Goal: Task Accomplishment & Management: Use online tool/utility

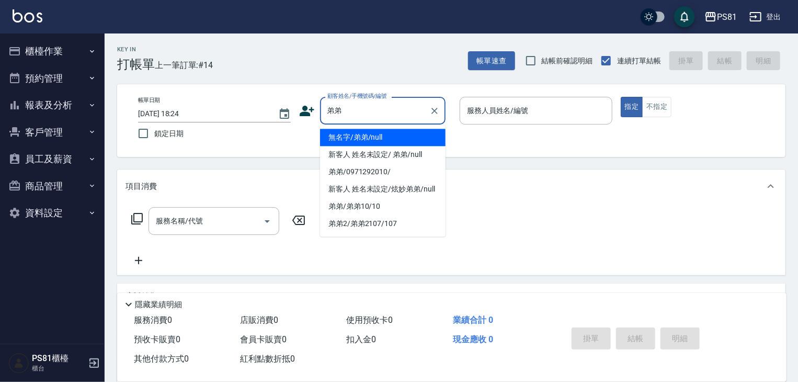
click at [347, 140] on li "無名字/弟弟/null" at bounding box center [383, 137] width 126 height 17
type input "無名字/弟弟/null"
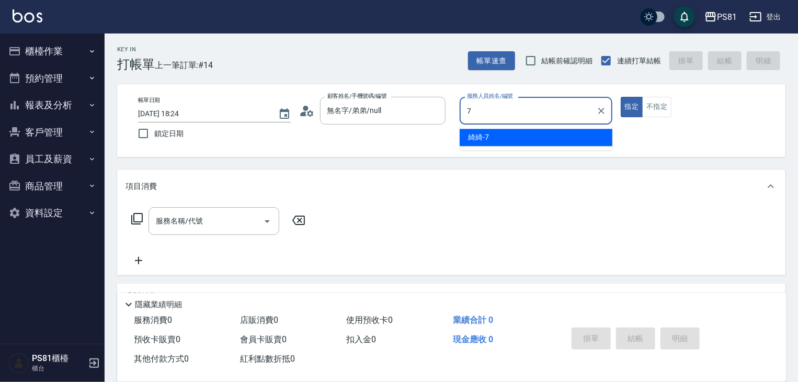
click at [540, 142] on div "綺綺 -7" at bounding box center [536, 137] width 153 height 17
type input "綺綺-7"
click at [167, 235] on div "服務名稱/代號 服務名稱/代號" at bounding box center [219, 237] width 186 height 60
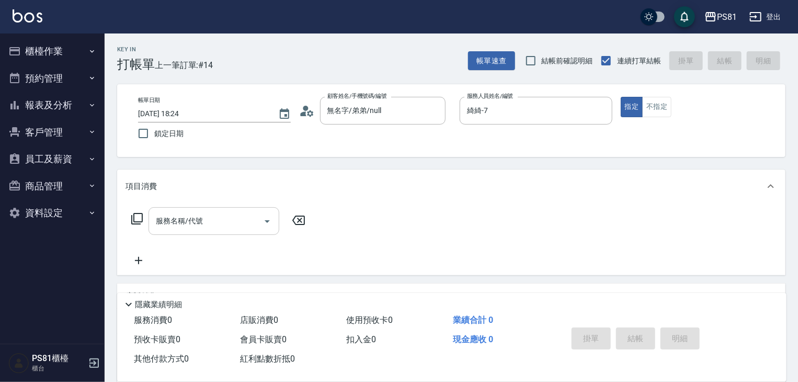
click at [170, 227] on input "服務名稱/代號" at bounding box center [206, 221] width 106 height 18
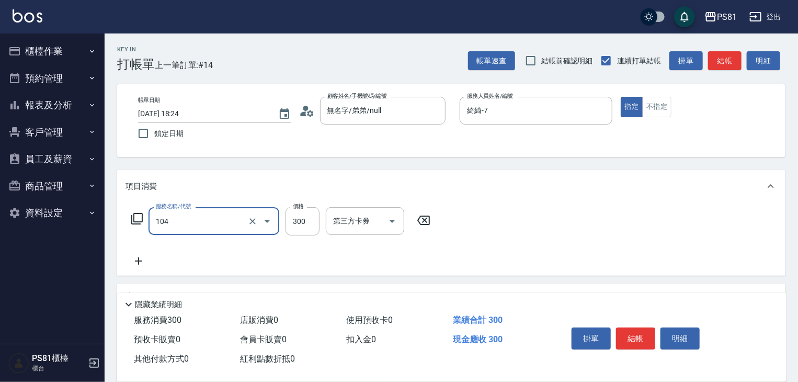
type input "C級單剪300(104)"
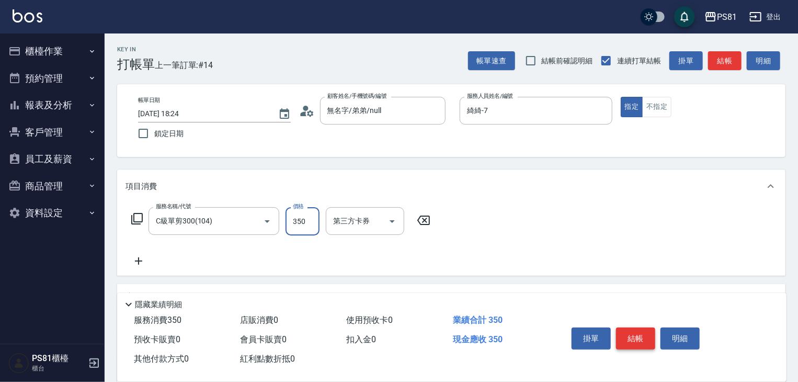
type input "350"
click at [618, 327] on button "結帳" at bounding box center [635, 338] width 39 height 22
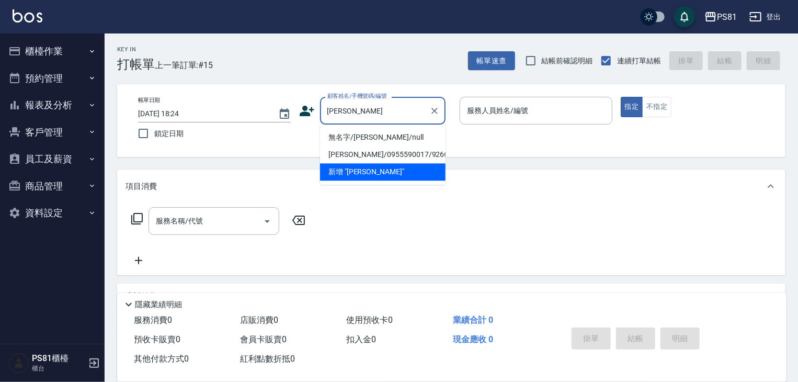
click at [392, 136] on li "無名字/[PERSON_NAME]/null" at bounding box center [383, 137] width 126 height 17
type input "無名字/[PERSON_NAME]/null"
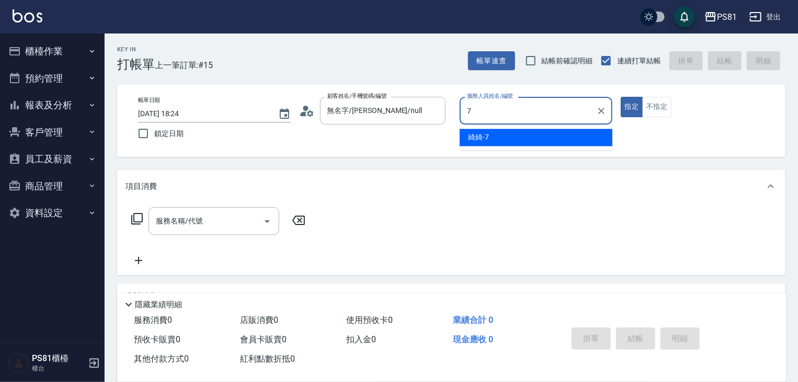
click at [518, 138] on div "綺綺 -7" at bounding box center [536, 137] width 153 height 17
type input "綺綺-7"
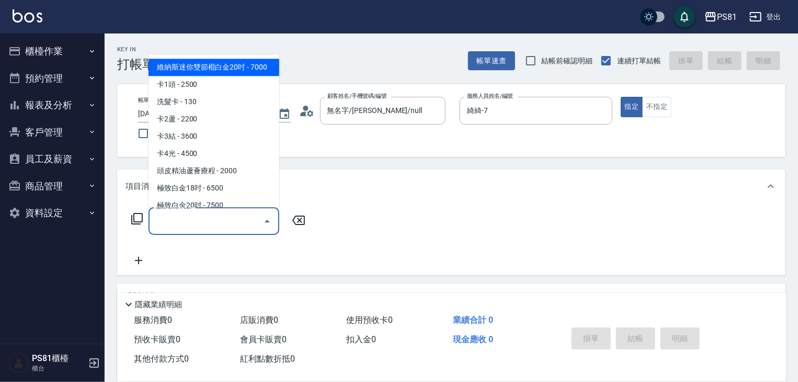
drag, startPoint x: 230, startPoint y: 219, endPoint x: 220, endPoint y: 213, distance: 12.2
click at [221, 213] on input "服務名稱/代號" at bounding box center [206, 221] width 106 height 18
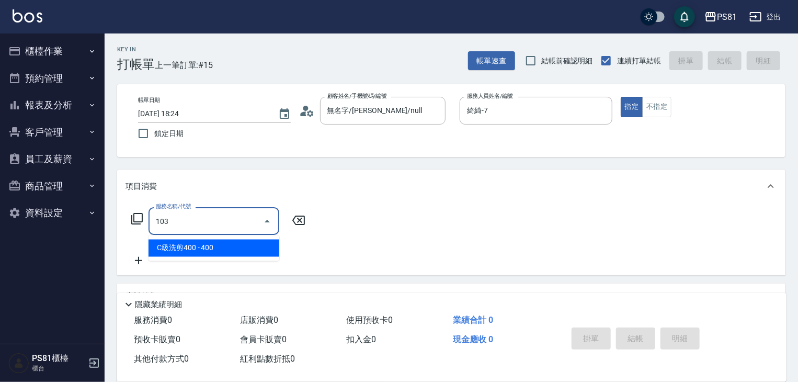
type input "C級洗剪400(103)"
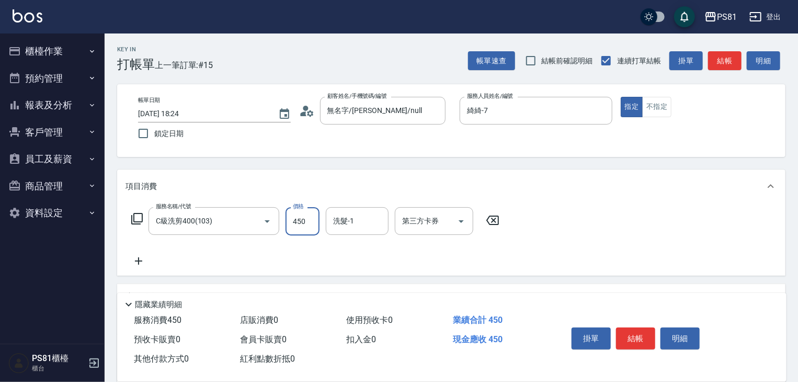
type input "450"
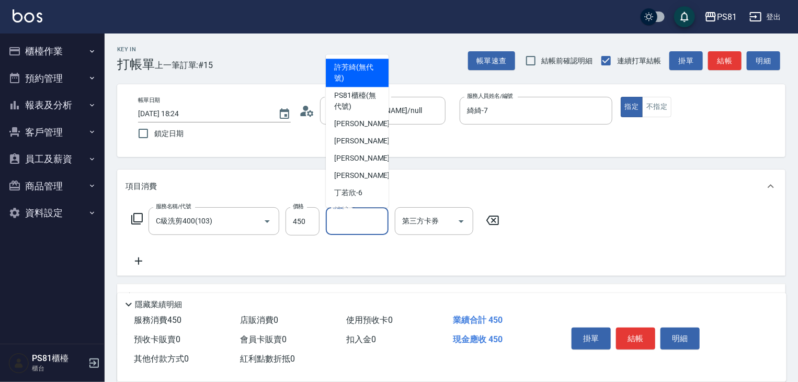
click at [349, 223] on input "洗髮-1" at bounding box center [357, 221] width 53 height 18
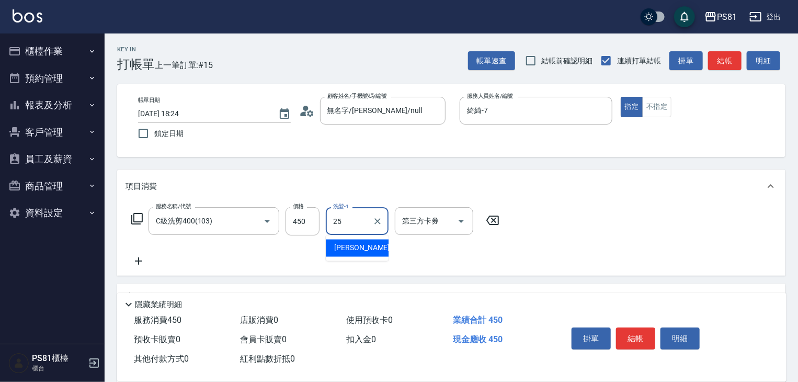
click at [352, 248] on span "[PERSON_NAME] -25" at bounding box center [367, 248] width 66 height 11
type input "[PERSON_NAME]-25"
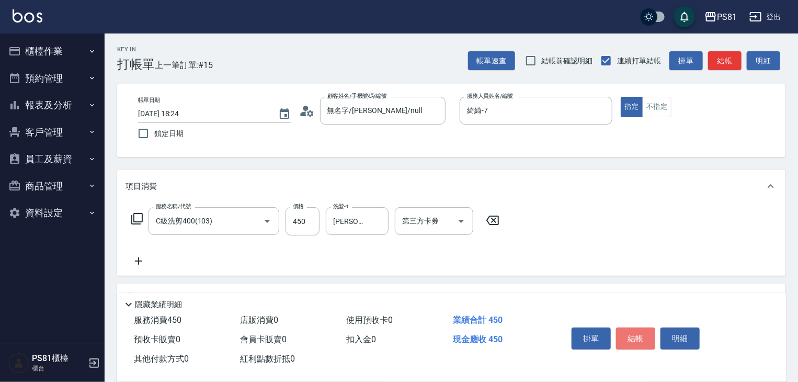
click at [640, 343] on button "結帳" at bounding box center [635, 338] width 39 height 22
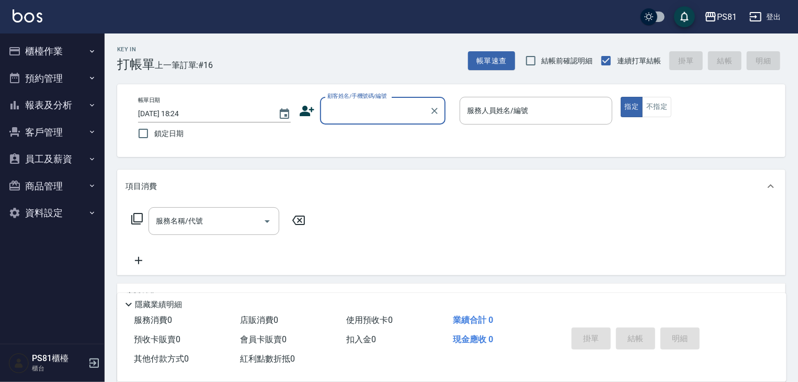
drag, startPoint x: 50, startPoint y: 55, endPoint x: 46, endPoint y: 69, distance: 14.2
click at [49, 55] on button "櫃檯作業" at bounding box center [52, 51] width 96 height 27
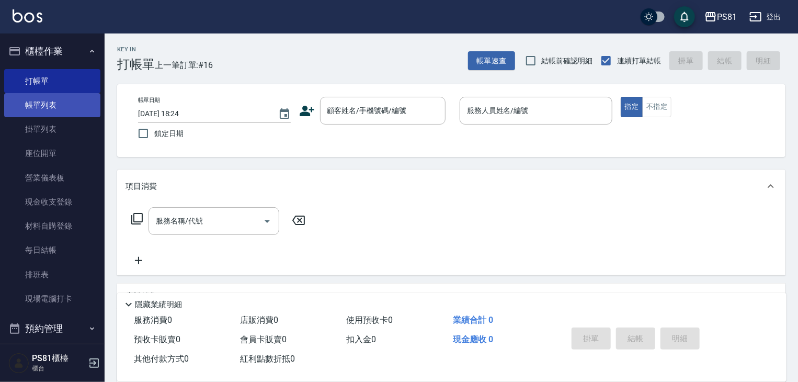
click at [54, 103] on link "帳單列表" at bounding box center [52, 105] width 96 height 24
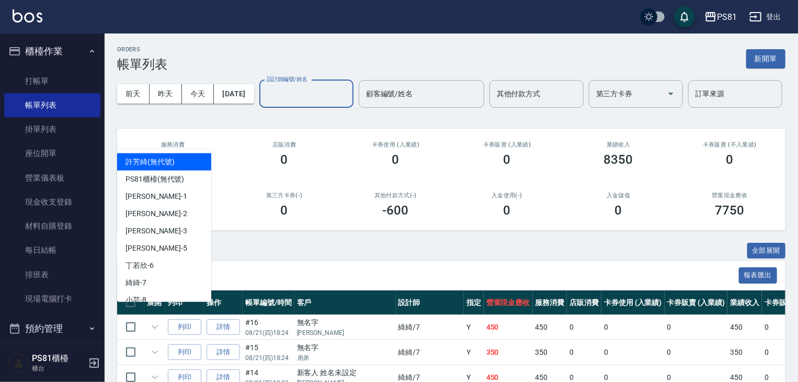
click at [264, 103] on input "設計師編號/姓名" at bounding box center [306, 94] width 85 height 18
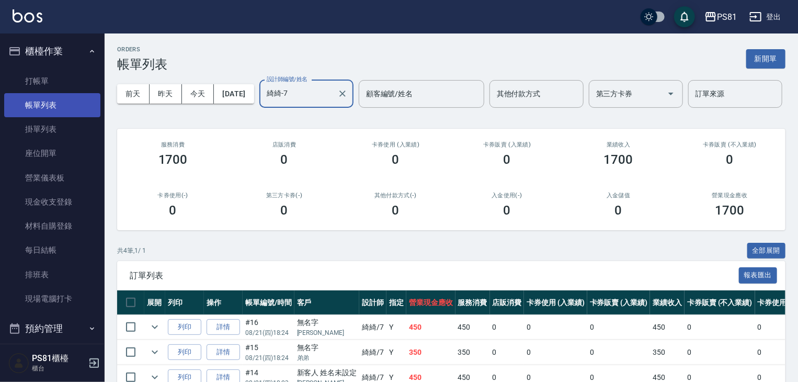
type input "綺綺-7"
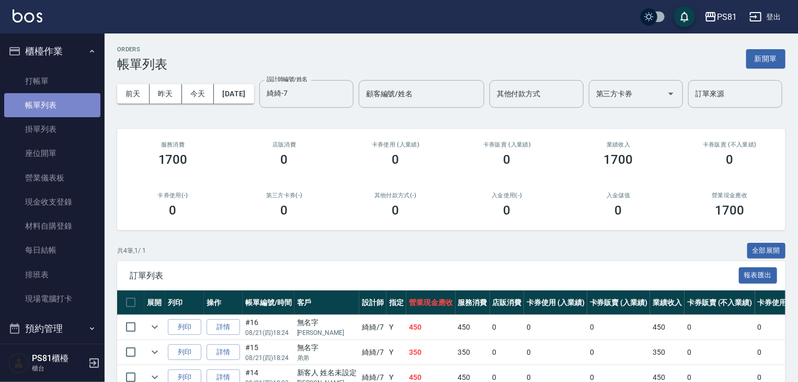
click at [78, 102] on link "帳單列表" at bounding box center [52, 105] width 96 height 24
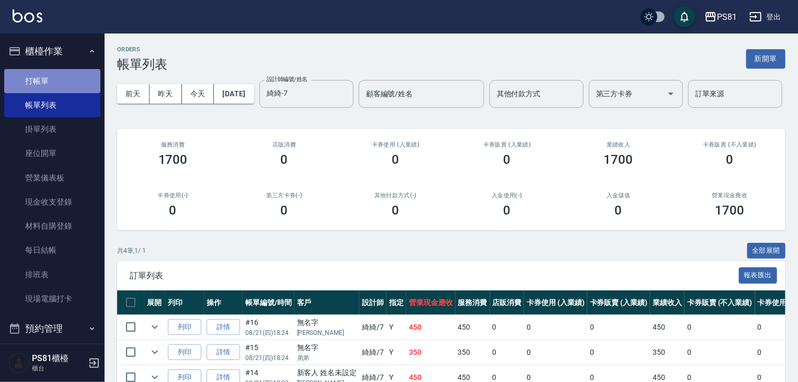
click at [76, 92] on link "打帳單" at bounding box center [52, 81] width 96 height 24
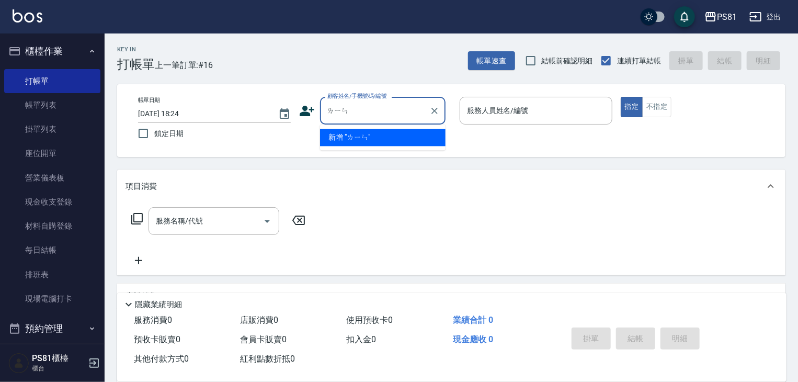
type input "[PERSON_NAME]"
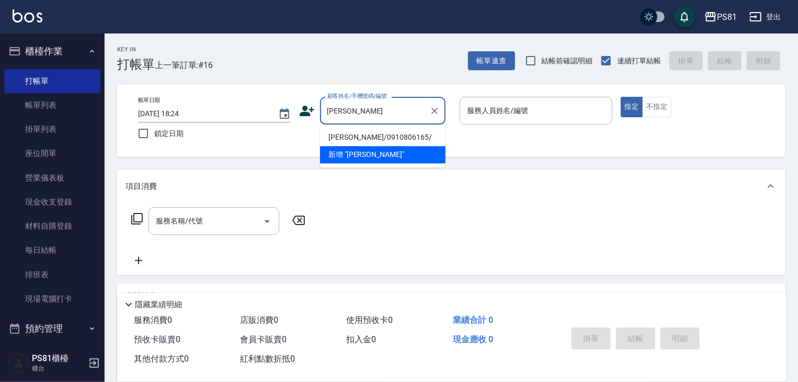
click at [385, 139] on li "[PERSON_NAME]/0910806165/" at bounding box center [383, 137] width 126 height 17
type input "[PERSON_NAME]/0910806165/"
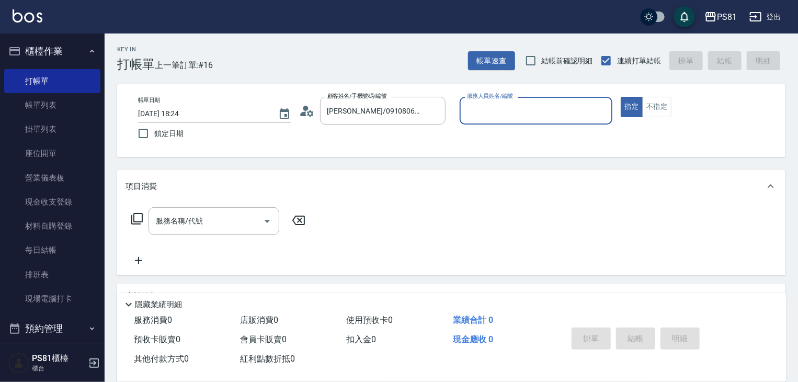
type input "綺綺-7"
click at [188, 217] on div "服務名稱/代號 服務名稱/代號" at bounding box center [214, 221] width 131 height 28
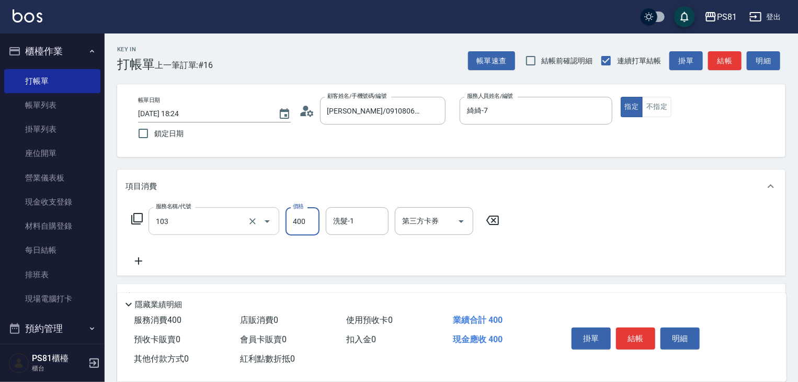
type input "C級洗剪400(103)"
type input "450"
click at [340, 226] on input "洗髮-1" at bounding box center [357, 221] width 53 height 18
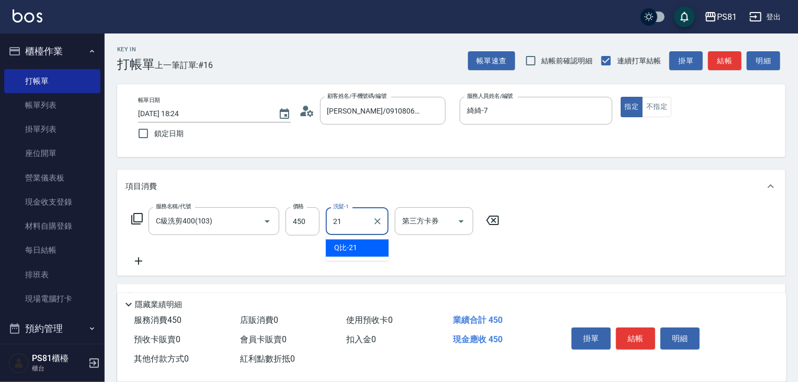
click at [345, 248] on span "Q比 -21" at bounding box center [345, 248] width 23 height 11
type input "Q比-21"
click at [625, 339] on button "結帳" at bounding box center [635, 338] width 39 height 22
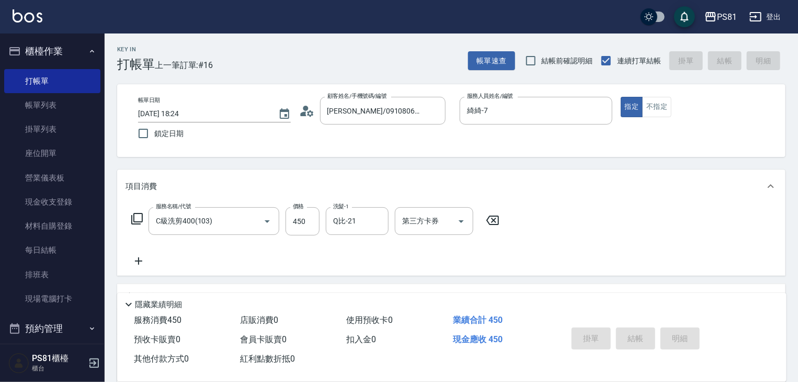
type input "[DATE] 18:25"
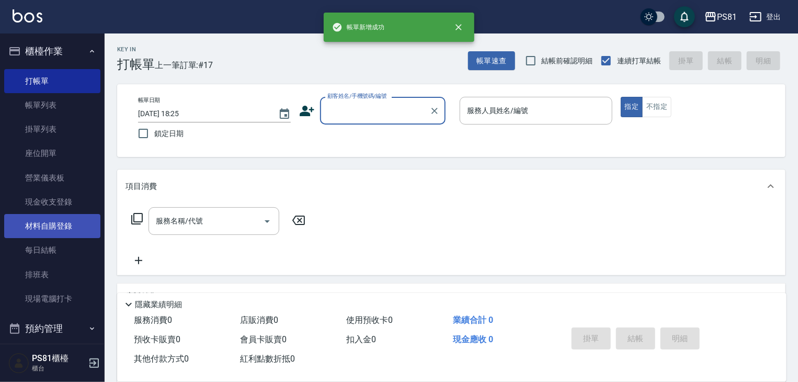
scroll to position [145, 0]
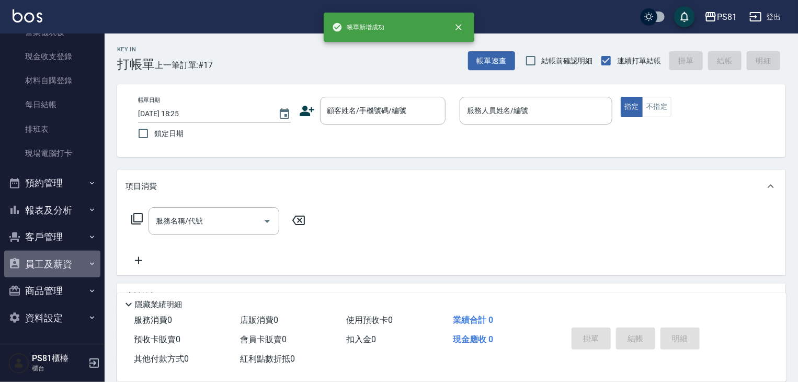
click at [77, 259] on button "員工及薪資" at bounding box center [52, 264] width 96 height 27
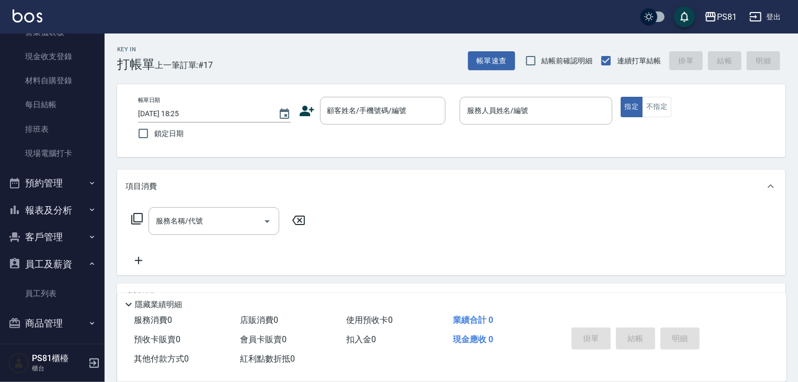
click at [64, 208] on button "報表及分析" at bounding box center [52, 210] width 96 height 27
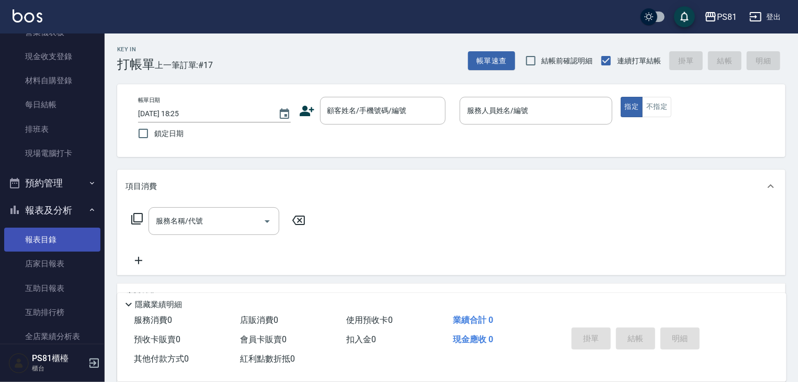
scroll to position [198, 0]
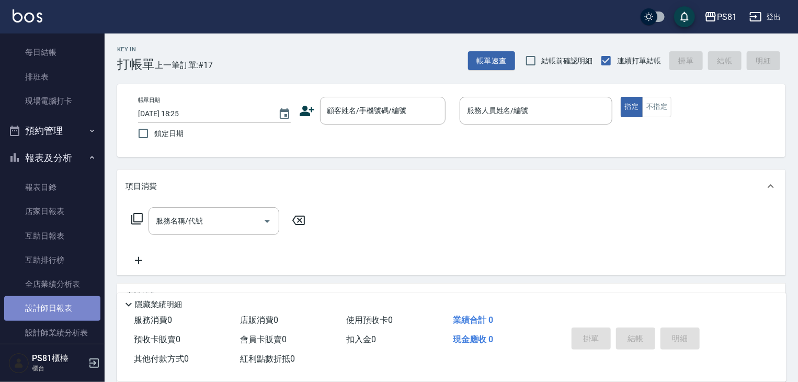
click at [72, 306] on link "設計師日報表" at bounding box center [52, 308] width 96 height 24
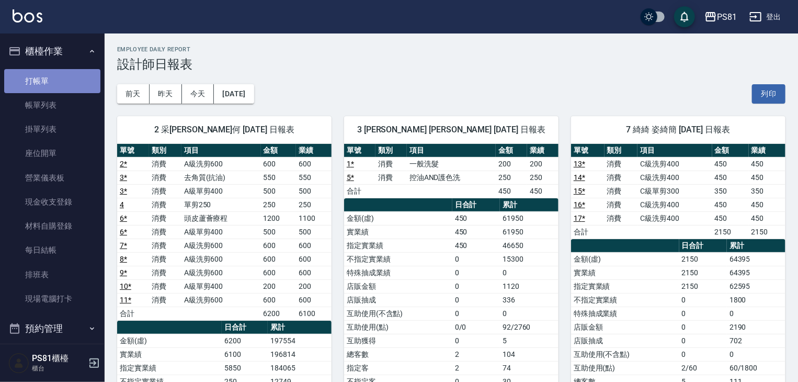
click at [62, 82] on link "打帳單" at bounding box center [52, 81] width 96 height 24
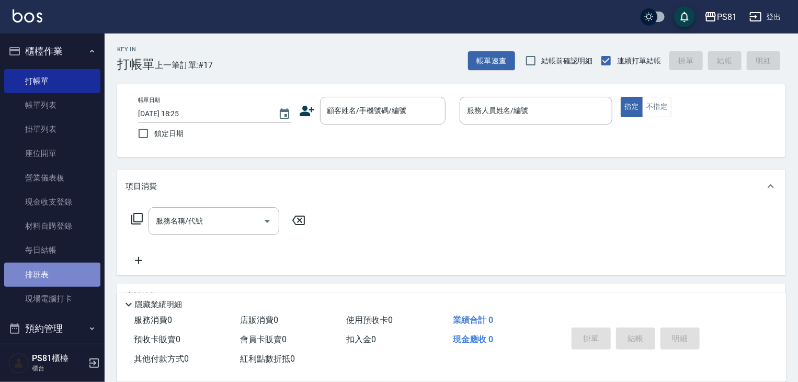
click at [52, 269] on link "排班表" at bounding box center [52, 275] width 96 height 24
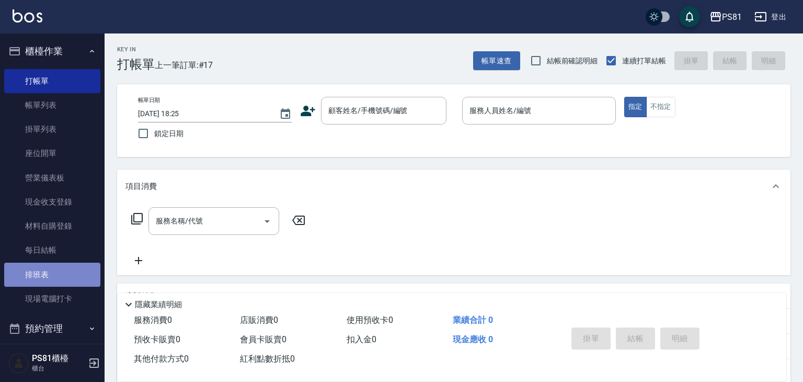
click at [52, 269] on link "排班表" at bounding box center [52, 275] width 96 height 24
